Goal: Find specific page/section

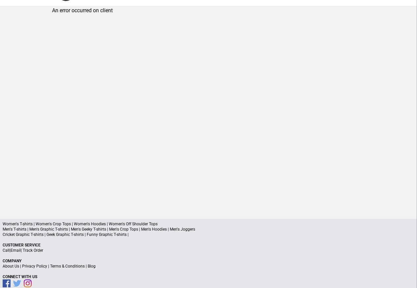
scroll to position [31, 0]
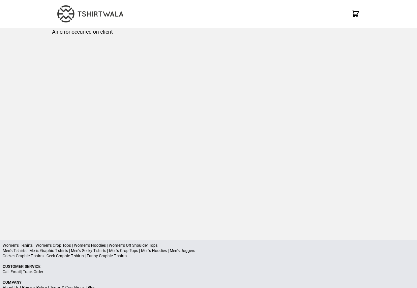
click at [376, 16] on div "X" at bounding box center [208, 14] width 417 height 28
